Goal: Information Seeking & Learning: Find specific fact

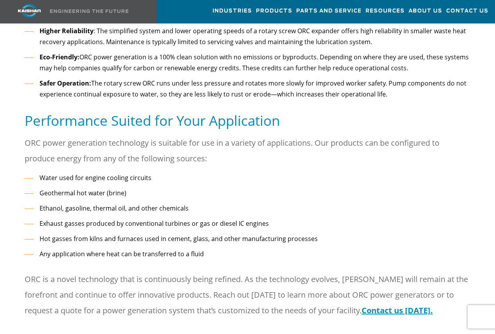
scroll to position [391, 0]
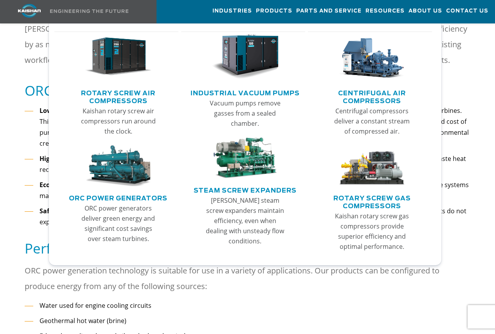
click at [121, 196] on link "ORC Power Generators" at bounding box center [118, 198] width 99 height 12
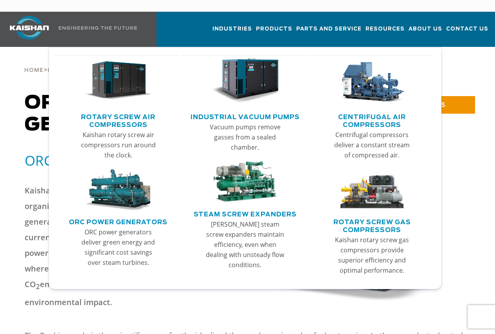
click at [238, 208] on link "Steam Screw Expanders" at bounding box center [245, 214] width 103 height 12
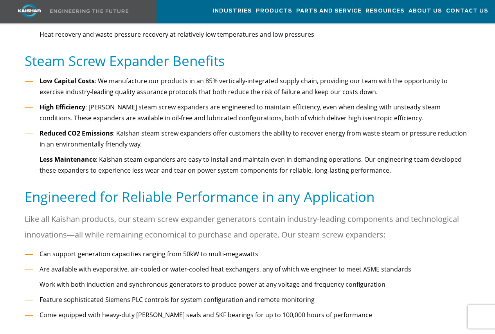
scroll to position [547, 0]
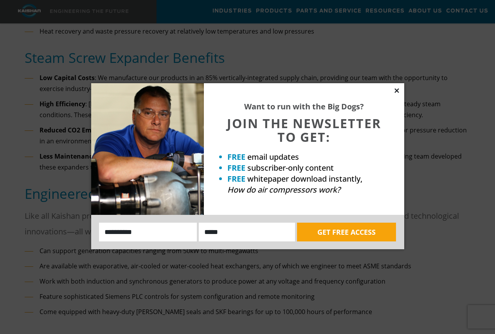
click at [395, 90] on icon at bounding box center [396, 90] width 7 height 7
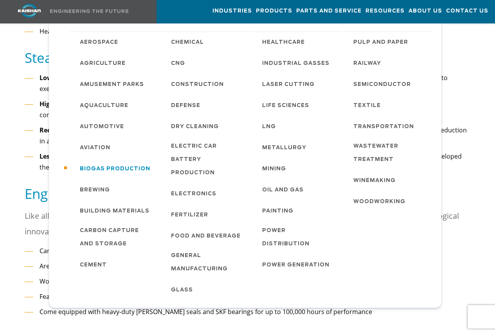
click at [115, 167] on span "Biogas Production" at bounding box center [115, 169] width 70 height 13
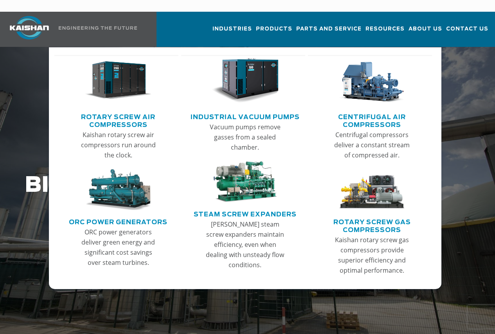
click at [368, 110] on link "Centrifugal Air Compressors" at bounding box center [372, 120] width 120 height 20
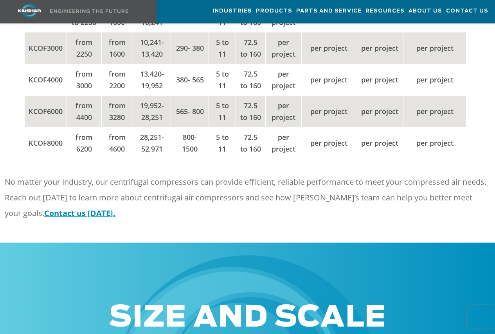
scroll to position [1368, 0]
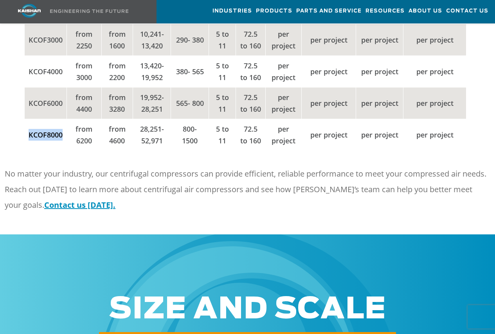
drag, startPoint x: 29, startPoint y: 155, endPoint x: 63, endPoint y: 160, distance: 34.3
click at [63, 151] on td "KCOF8000" at bounding box center [46, 135] width 42 height 32
copy td "KCOF8000"
